Goal: Task Accomplishment & Management: Manage account settings

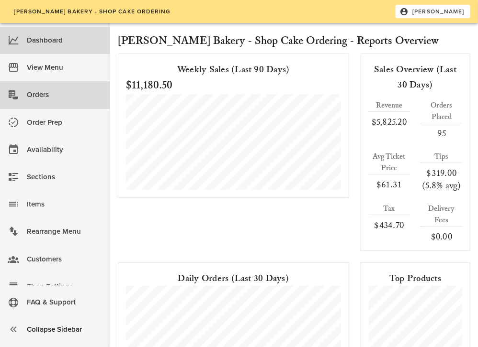
click at [49, 94] on div "Orders" at bounding box center [65, 95] width 76 height 16
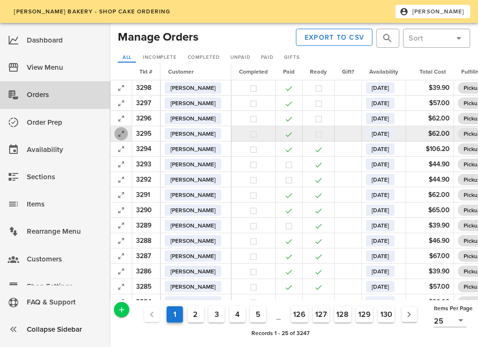
click at [117, 134] on icon "button" at bounding box center [120, 133] width 11 height 11
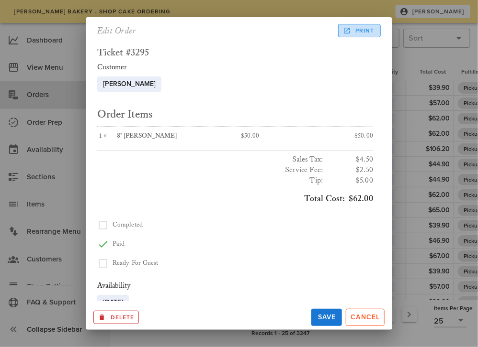
click at [345, 32] on icon at bounding box center [346, 30] width 9 height 9
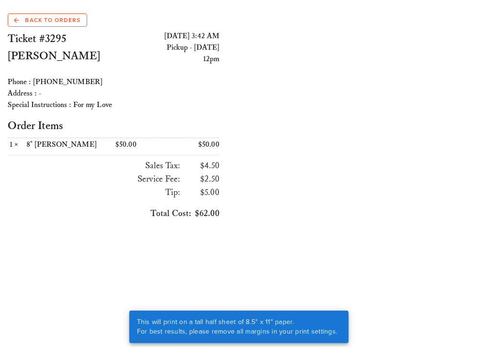
click at [37, 32] on h2 "Ticket #3295" at bounding box center [61, 39] width 106 height 17
click at [34, 22] on span "Back to Orders" at bounding box center [47, 20] width 67 height 9
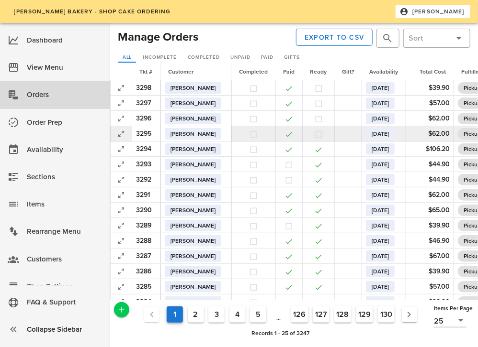
click at [323, 133] on button "button" at bounding box center [318, 134] width 9 height 9
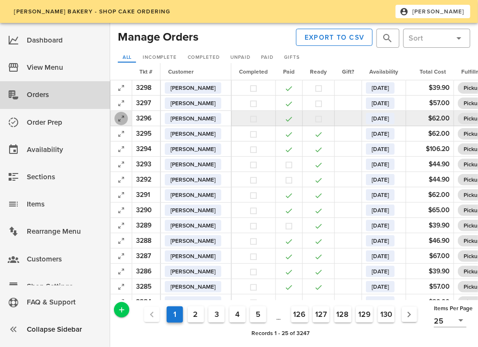
click at [122, 118] on icon "button" at bounding box center [120, 118] width 11 height 11
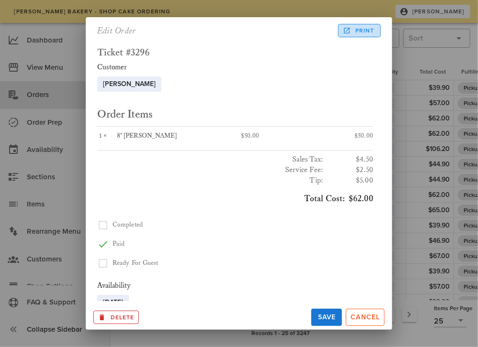
click at [365, 32] on span "Print" at bounding box center [359, 30] width 30 height 9
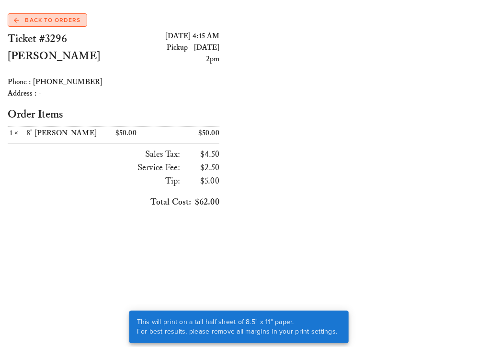
click at [61, 22] on span "Back to Orders" at bounding box center [47, 20] width 67 height 9
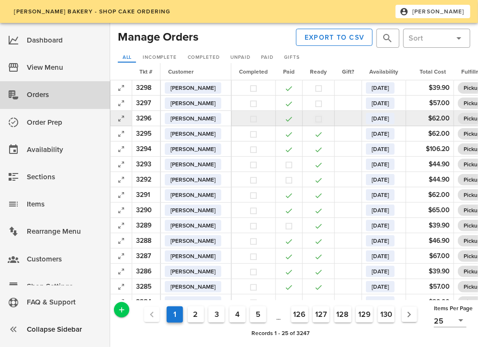
click at [323, 121] on button "button" at bounding box center [318, 119] width 9 height 9
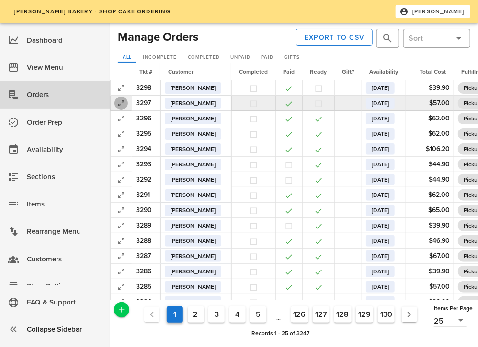
click at [121, 104] on icon "button" at bounding box center [120, 103] width 11 height 11
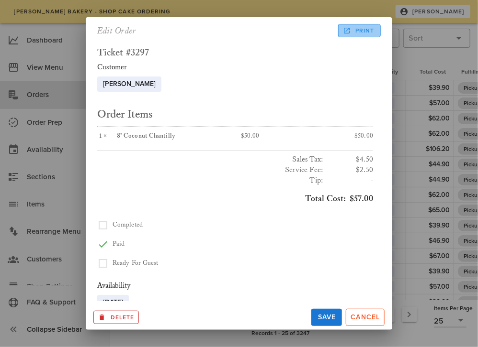
click at [364, 31] on span "Print" at bounding box center [359, 30] width 30 height 9
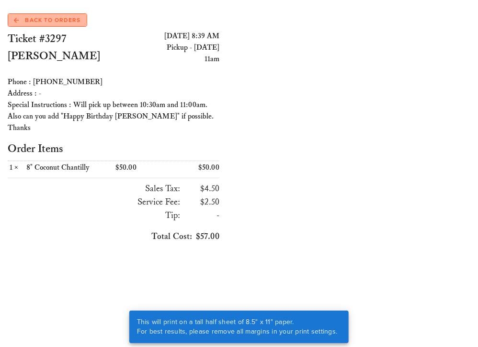
click at [33, 19] on span "Back to Orders" at bounding box center [47, 20] width 67 height 9
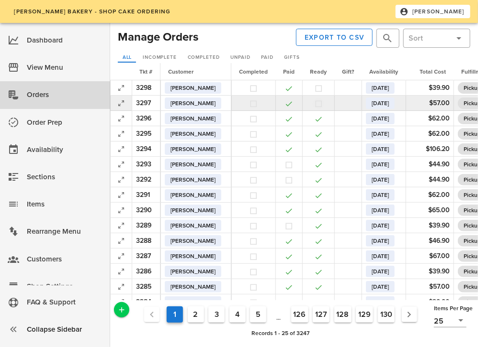
click at [323, 106] on button "button" at bounding box center [318, 104] width 9 height 9
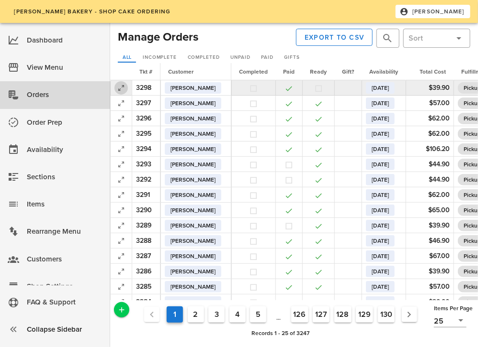
click at [119, 86] on icon "button" at bounding box center [120, 87] width 11 height 11
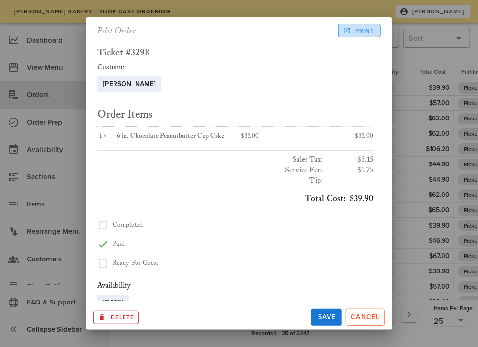
click at [362, 32] on span "Print" at bounding box center [359, 30] width 30 height 9
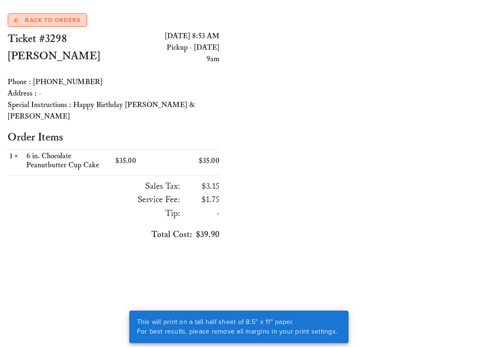
click at [50, 19] on span "Back to Orders" at bounding box center [47, 20] width 67 height 9
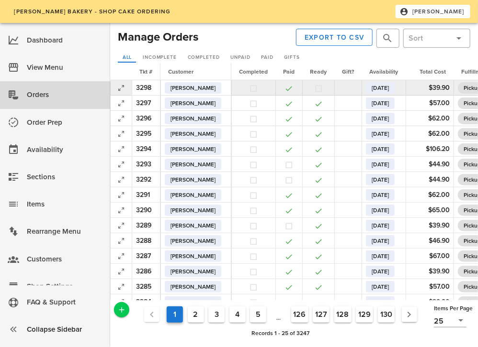
click at [323, 88] on button "button" at bounding box center [318, 88] width 9 height 9
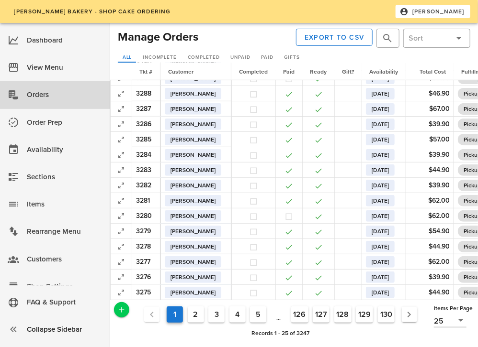
scroll to position [149, 0]
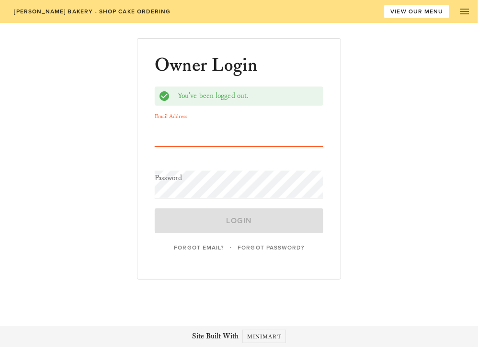
click at [301, 219] on form "You've been logged out. Email Address Password Login Forgot Email? · Forgot Pas…" at bounding box center [239, 171] width 168 height 168
